Goal: Task Accomplishment & Management: Complete application form

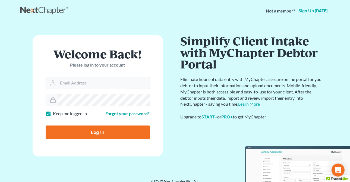
type input "kate@nhbankruptcy.com"
click at [87, 133] on input "Log In" at bounding box center [98, 132] width 104 height 14
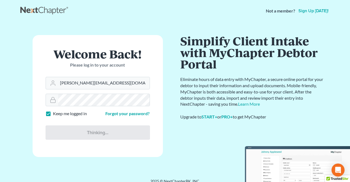
type input "Thinking..."
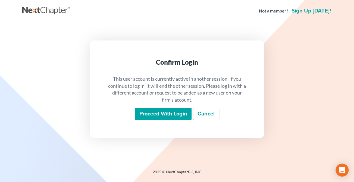
click at [161, 117] on input "Proceed with login" at bounding box center [163, 114] width 56 height 12
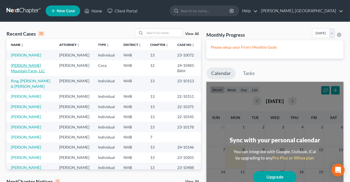
click at [19, 72] on link "Misty Mountain Farm, LLC" at bounding box center [28, 68] width 34 height 10
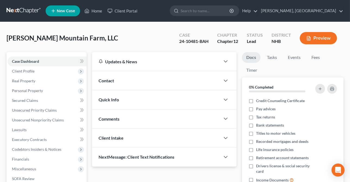
click at [122, 97] on div "Quick Info" at bounding box center [156, 99] width 128 height 19
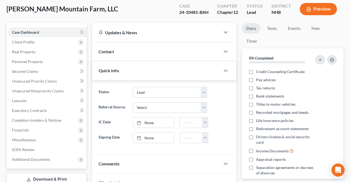
scroll to position [74, 0]
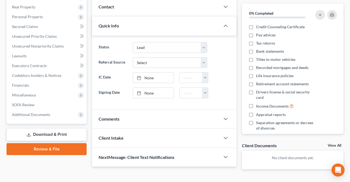
click at [107, 23] on span "Quick Info" at bounding box center [109, 25] width 20 height 5
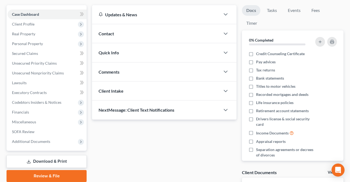
scroll to position [0, 0]
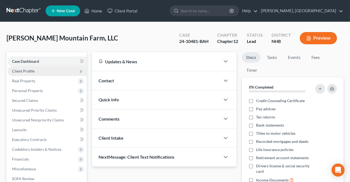
click at [18, 69] on span "Client Profile" at bounding box center [23, 71] width 23 height 5
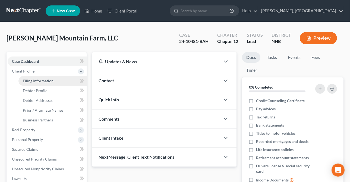
click at [43, 80] on span "Filing Information" at bounding box center [38, 80] width 31 height 5
select select "3"
select select "1"
select select "2"
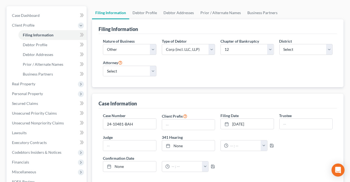
scroll to position [49, 0]
